Goal: Find specific page/section: Find specific page/section

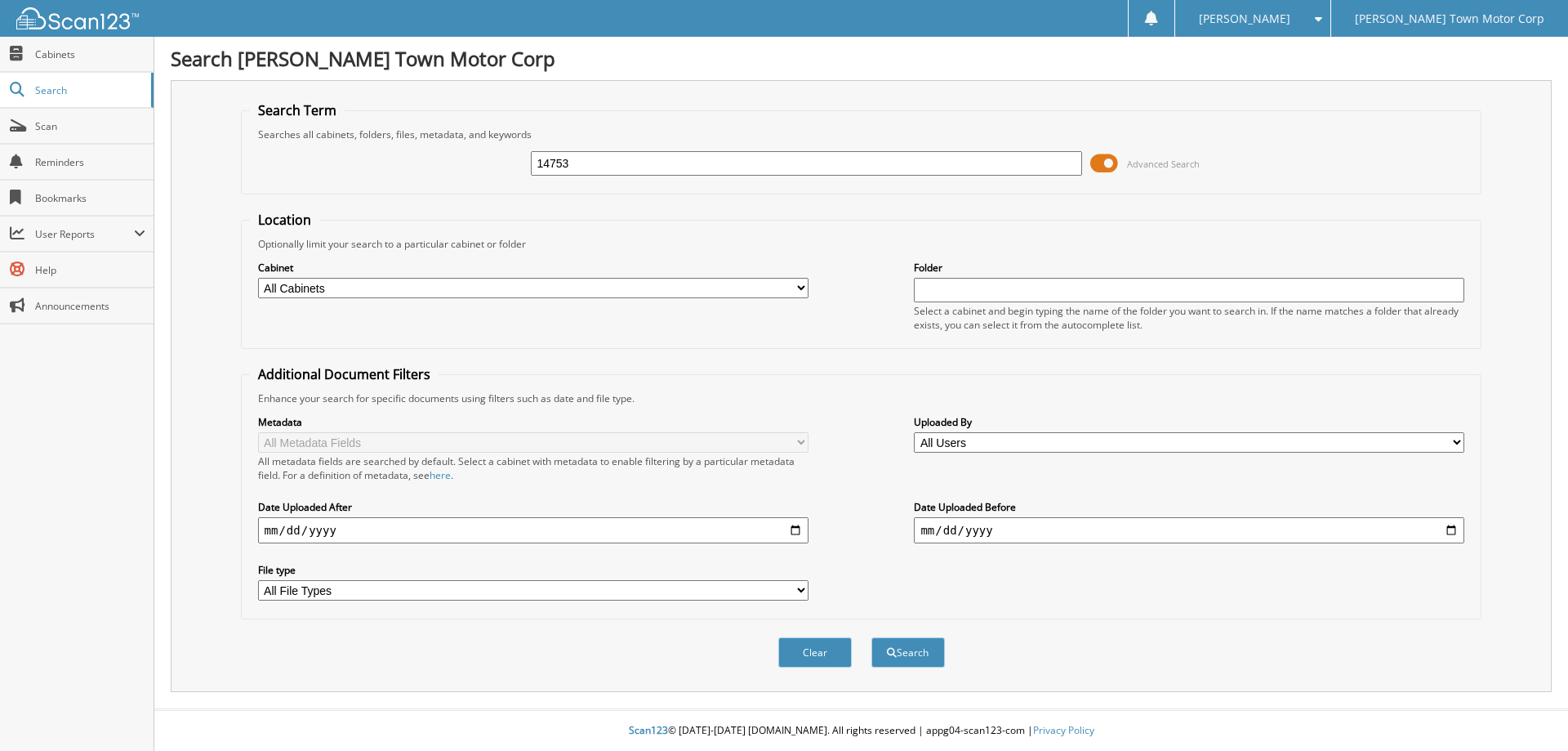
type input "14753"
click at [872, 638] on button "Search" at bounding box center [908, 652] width 74 height 30
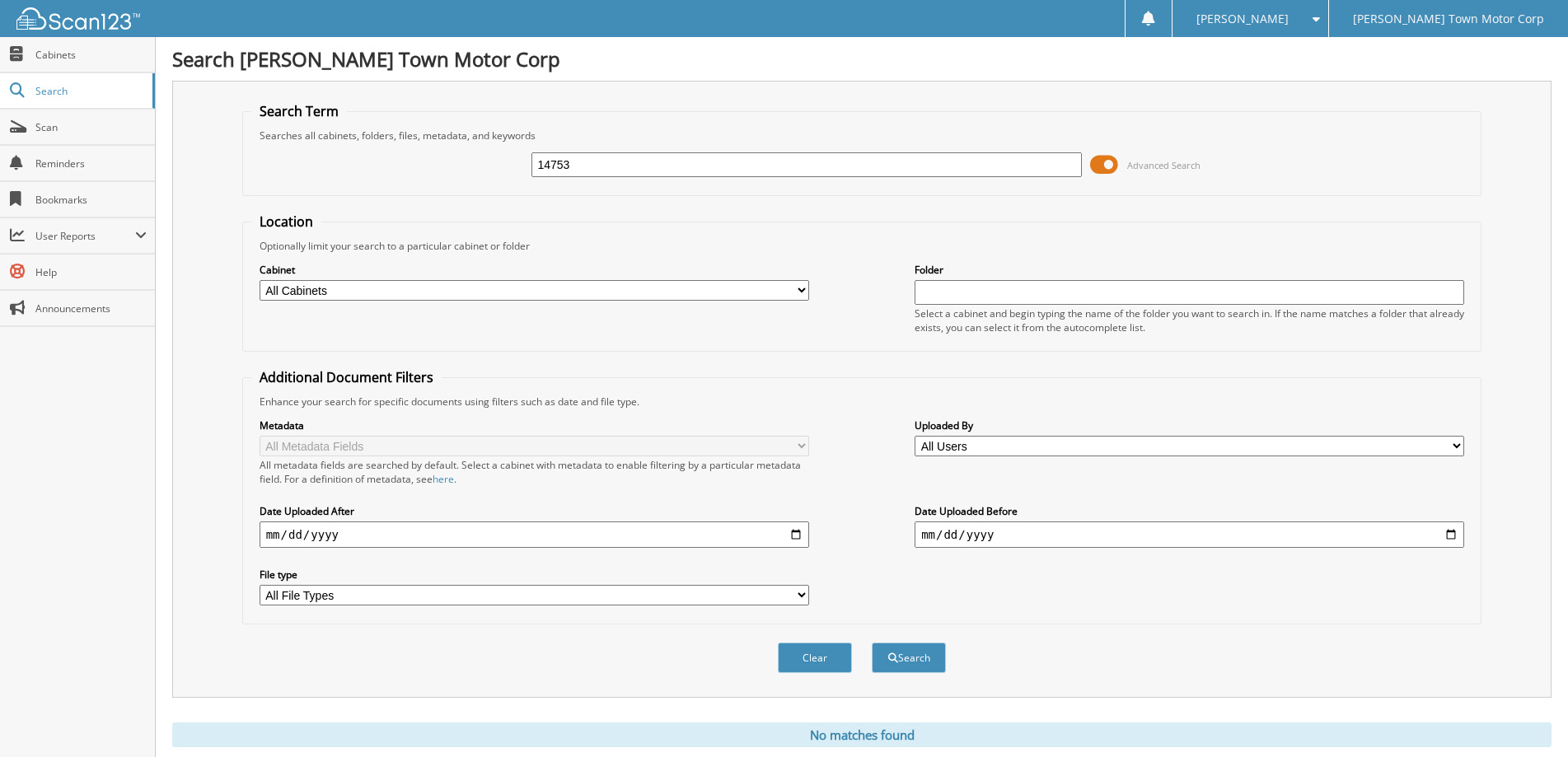
click at [833, 251] on div "Optionally limit your search to a particular cabinet or folder" at bounding box center [862, 246] width 1222 height 14
click at [1320, 24] on div "[PERSON_NAME]" at bounding box center [1250, 19] width 140 height 37
click at [1328, 73] on link "Logout" at bounding box center [1250, 80] width 155 height 29
